Goal: Navigation & Orientation: Find specific page/section

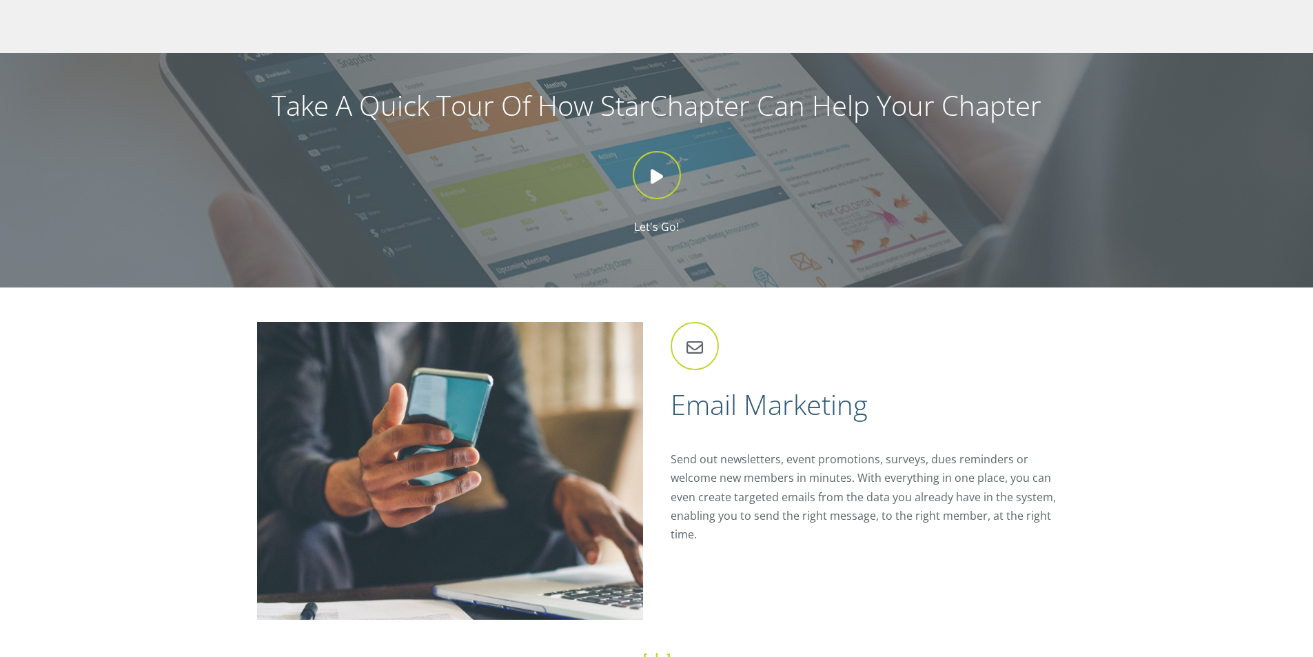
scroll to position [1309, 0]
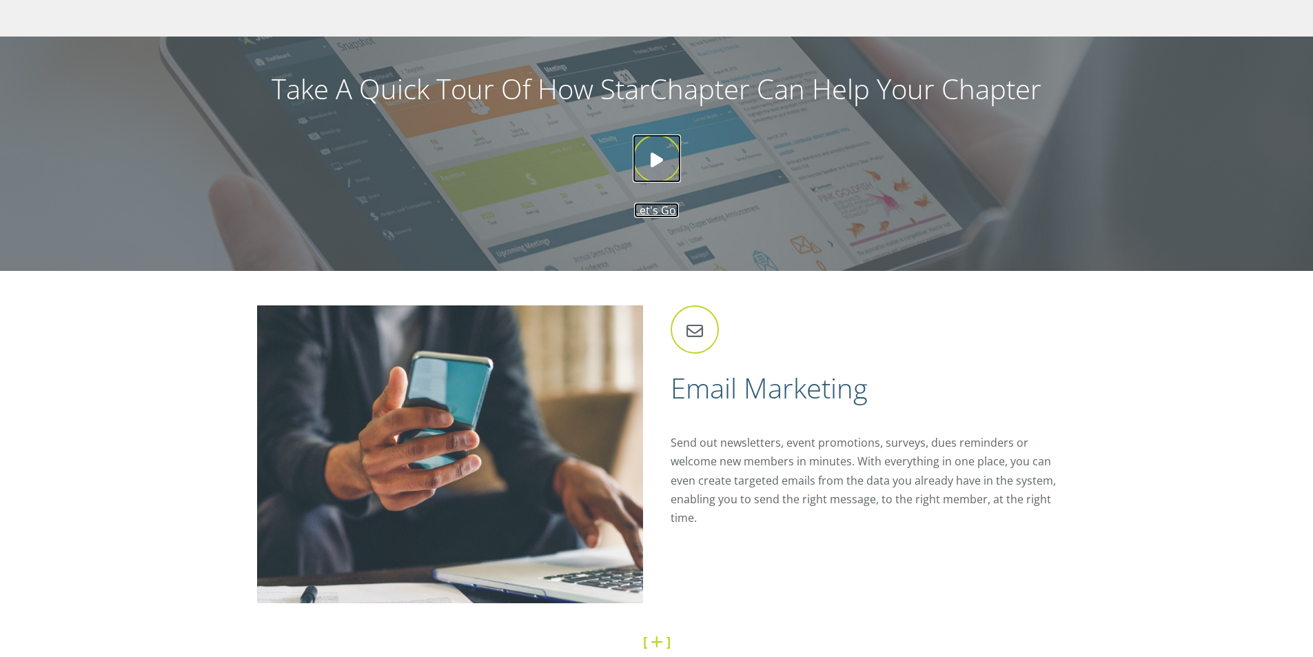
click at [657, 161] on icon at bounding box center [657, 158] width 48 height 48
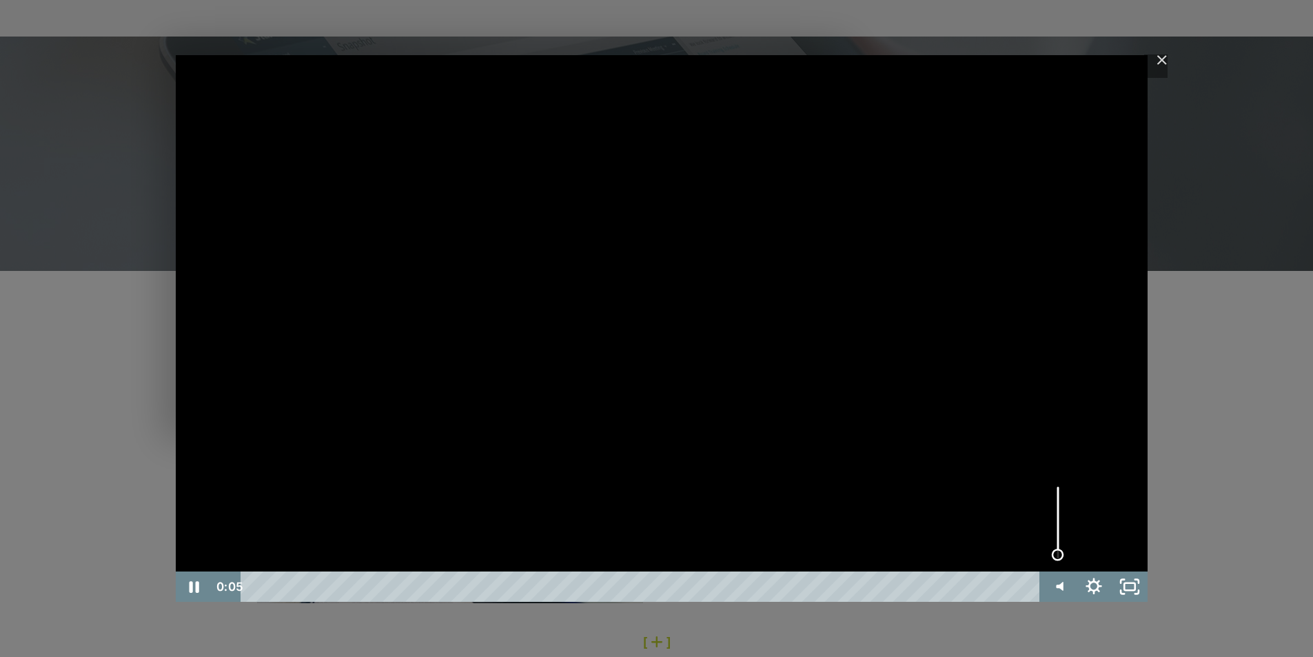
click at [1058, 555] on div "Volume" at bounding box center [1058, 522] width 36 height 99
click at [1058, 553] on div "Volume" at bounding box center [1057, 553] width 12 height 12
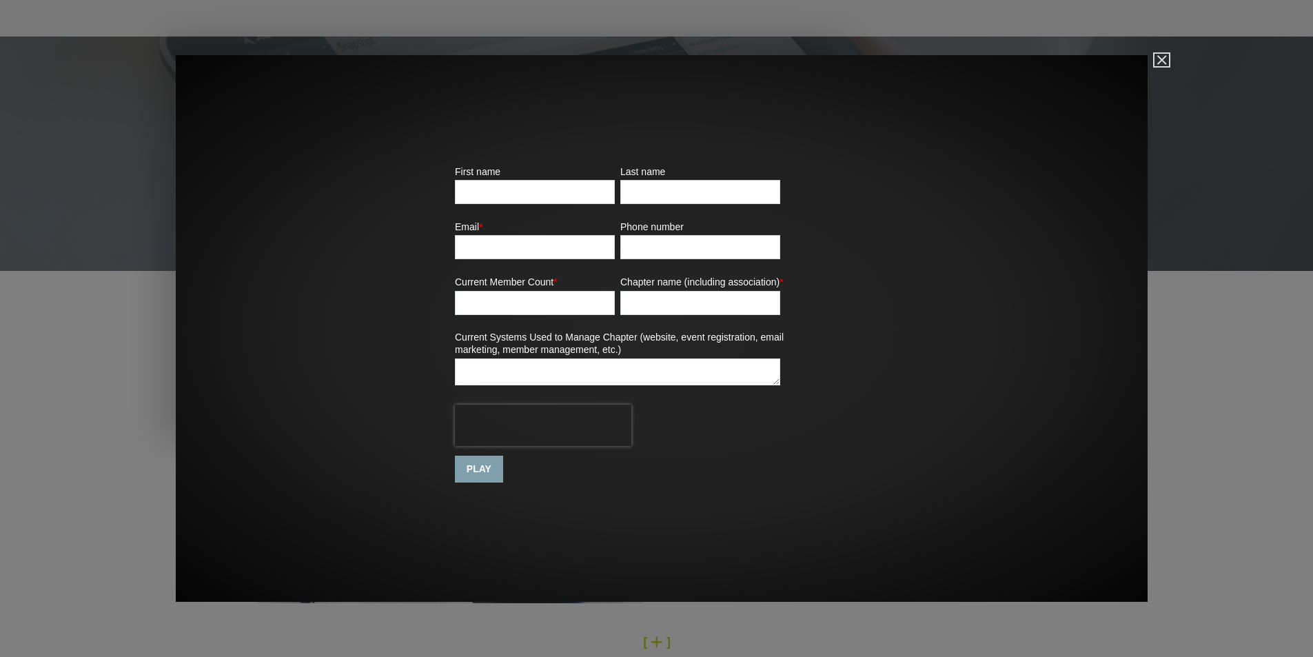
click at [1163, 54] on button "Close" at bounding box center [1161, 60] width 14 height 12
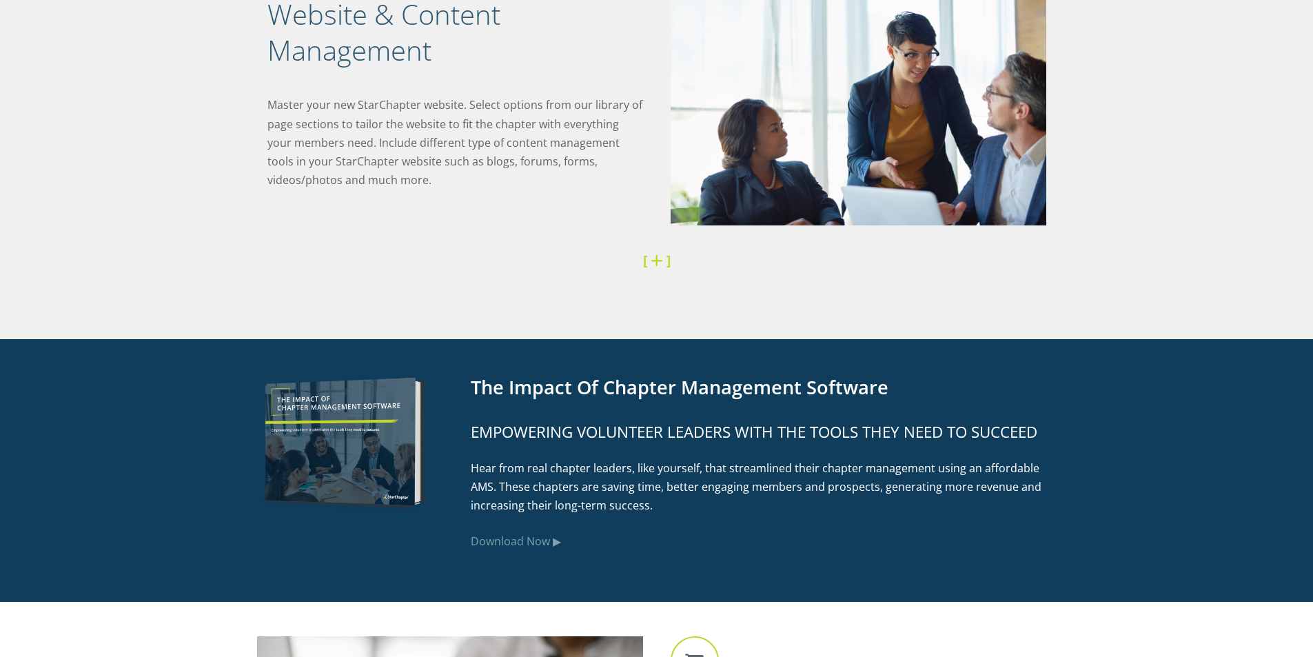
scroll to position [2136, 0]
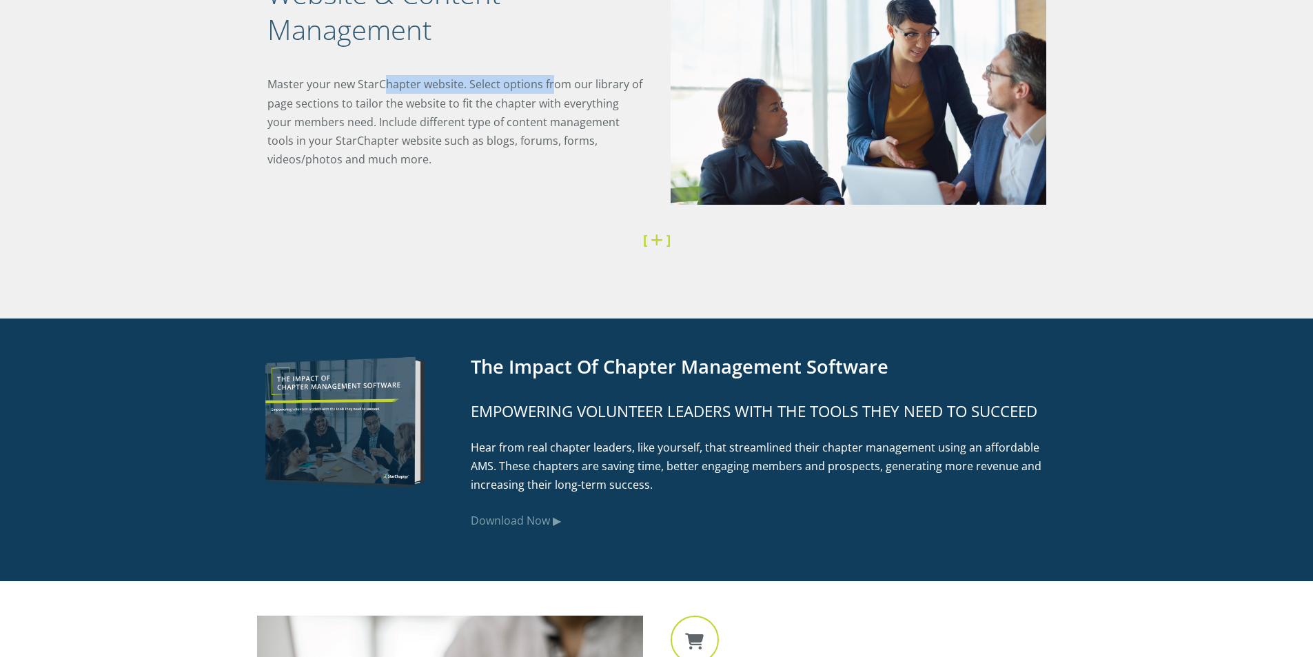
drag, startPoint x: 381, startPoint y: 83, endPoint x: 550, endPoint y: 88, distance: 168.9
click at [550, 88] on p "Master your new StarChapter website. Select options from our library of page se…" at bounding box center [455, 122] width 376 height 94
click at [572, 121] on p "Master your new StarChapter website. Select options from our library of page se…" at bounding box center [455, 122] width 376 height 94
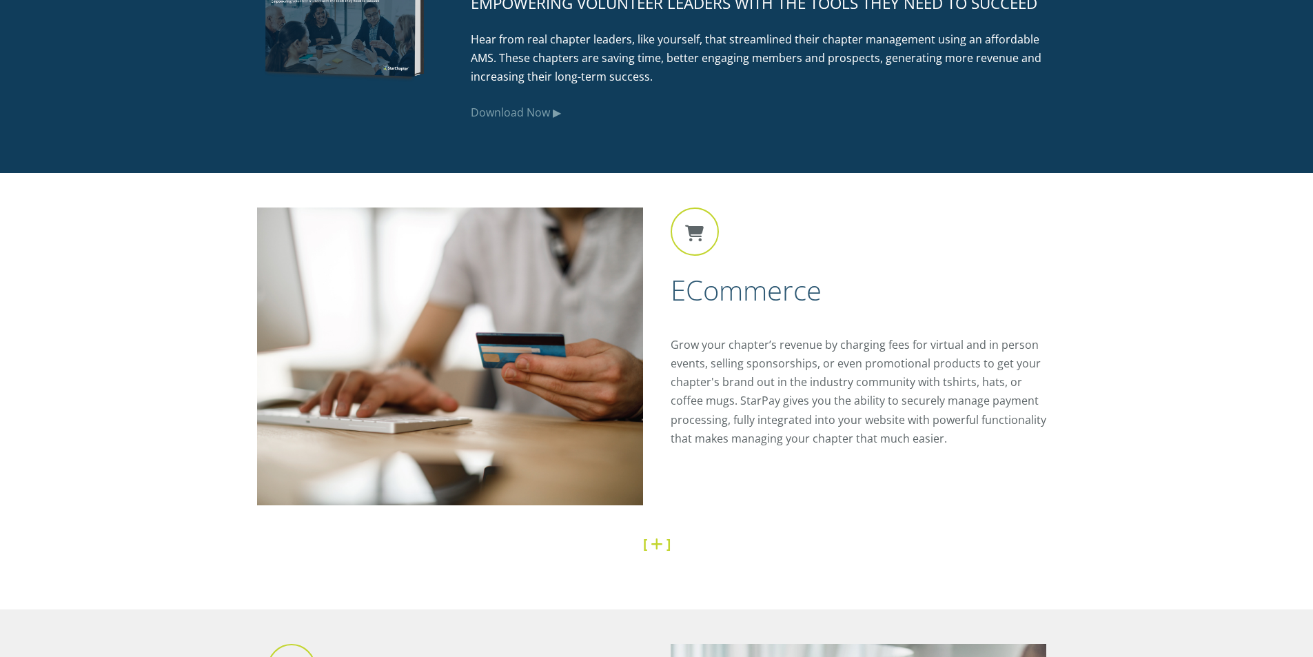
scroll to position [2549, 0]
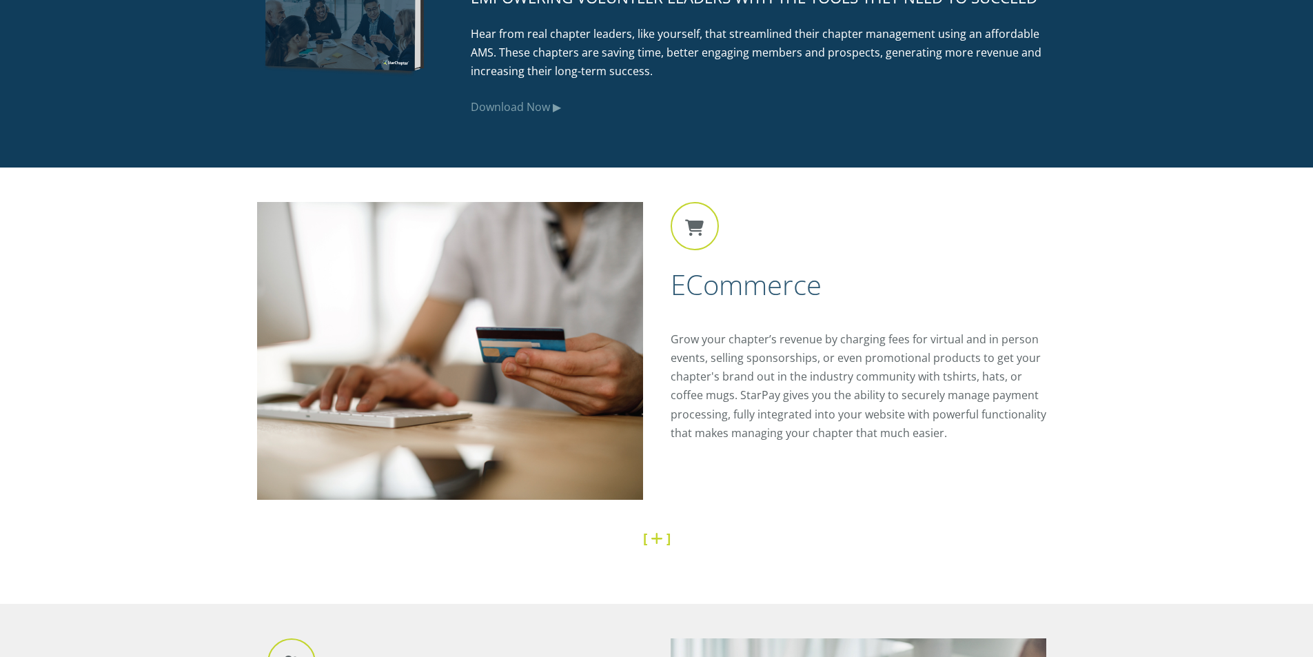
click at [778, 366] on p "Grow your chapter’s revenue by charging fees for virtual and in person events, …" at bounding box center [863, 386] width 386 height 112
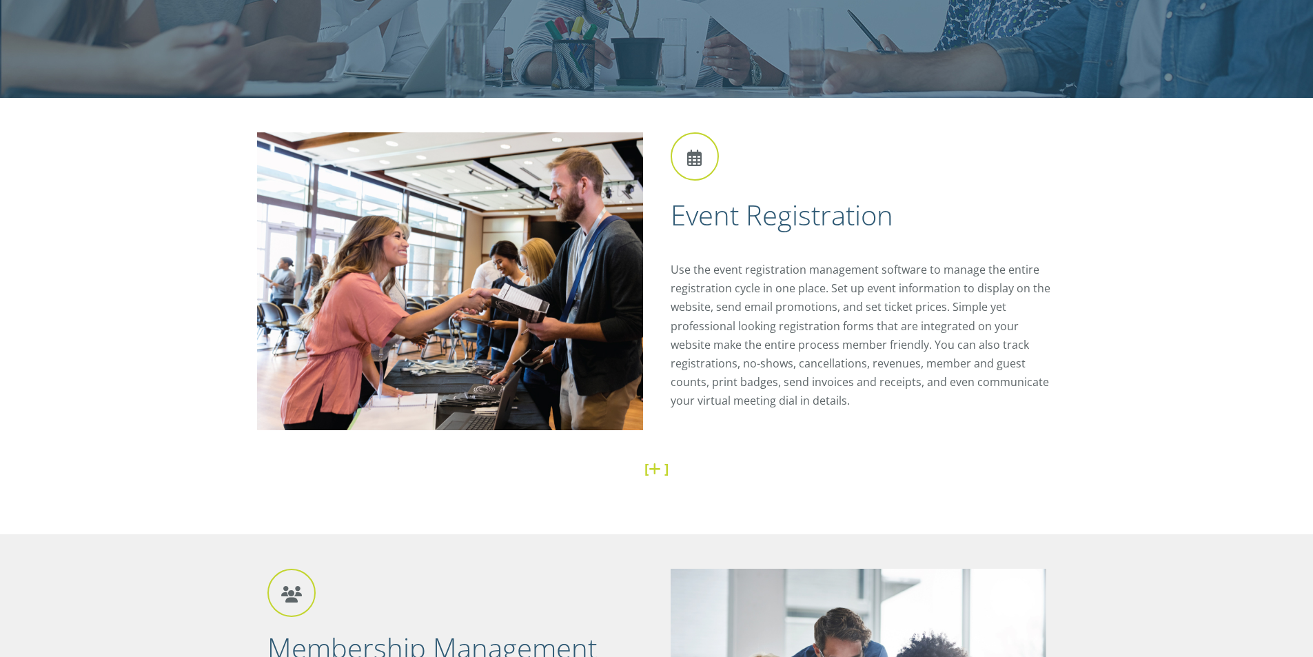
scroll to position [0, 0]
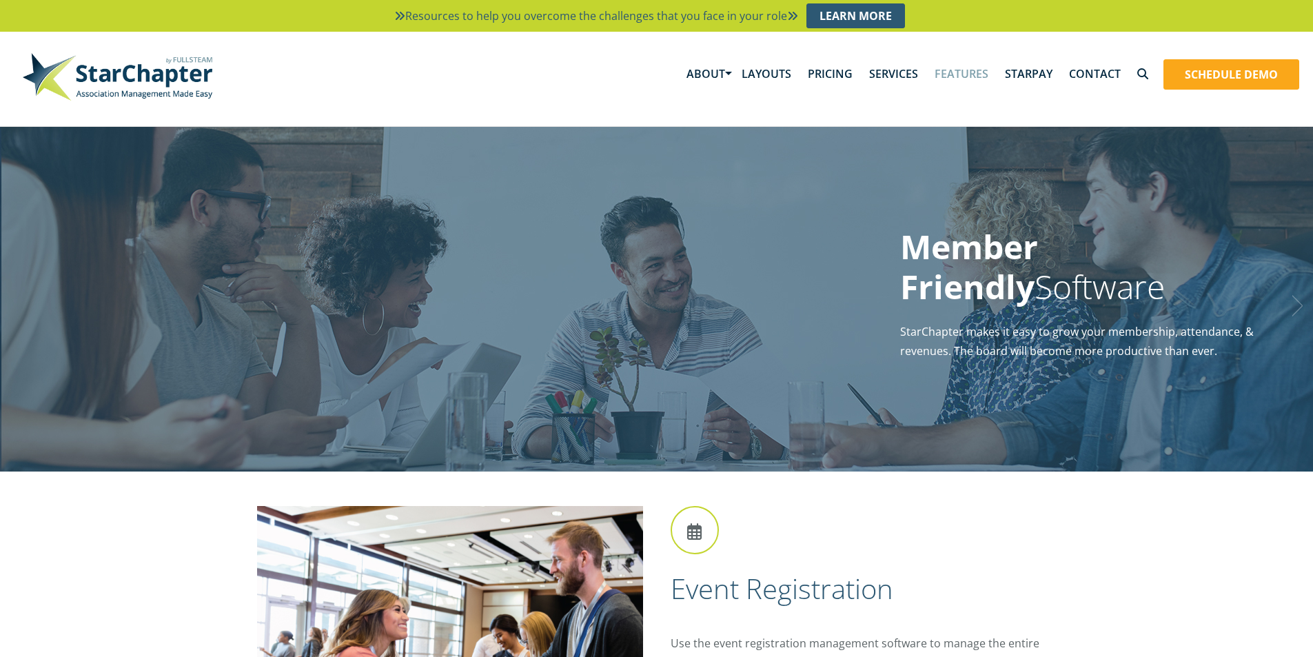
drag, startPoint x: 978, startPoint y: 73, endPoint x: 918, endPoint y: 99, distance: 64.5
click at [918, 99] on div "About About Chapter Insights Blog StarChapter Successes Resource Library Referr…" at bounding box center [995, 67] width 635 height 70
click at [977, 73] on link "Features" at bounding box center [961, 73] width 70 height 43
